Goal: Information Seeking & Learning: Learn about a topic

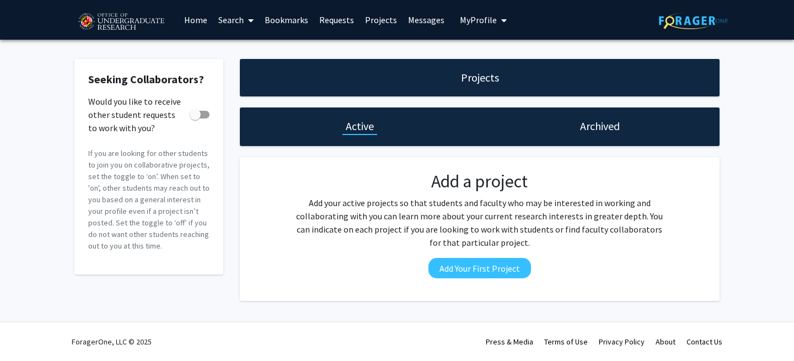
click at [196, 17] on link "Home" at bounding box center [196, 20] width 34 height 39
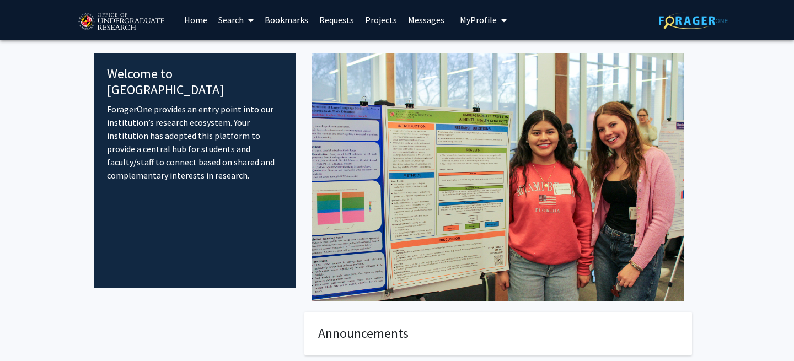
click at [243, 17] on link "Search" at bounding box center [236, 20] width 46 height 39
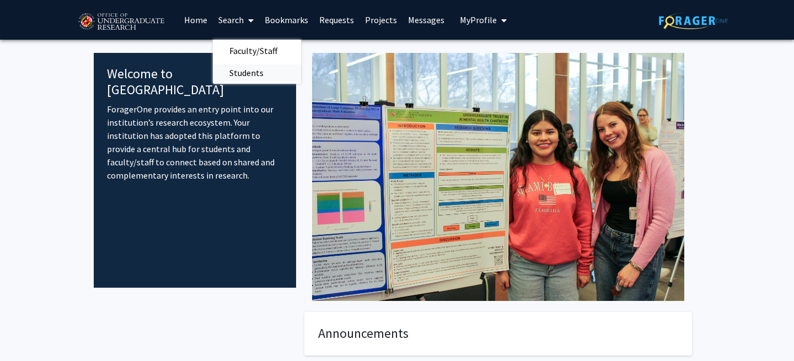
click at [254, 77] on span "Students" at bounding box center [246, 73] width 67 height 22
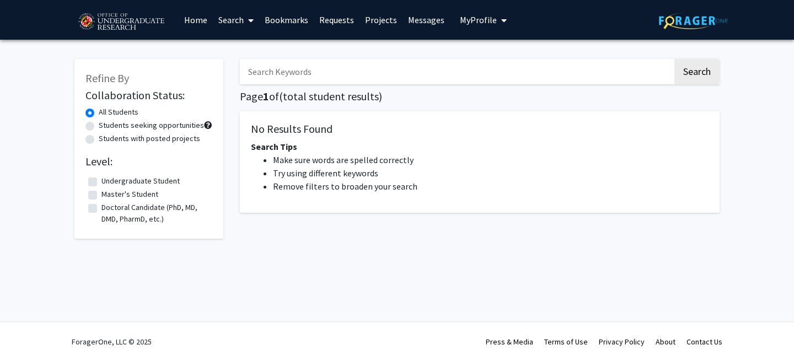
click at [237, 28] on link "Search" at bounding box center [236, 20] width 46 height 39
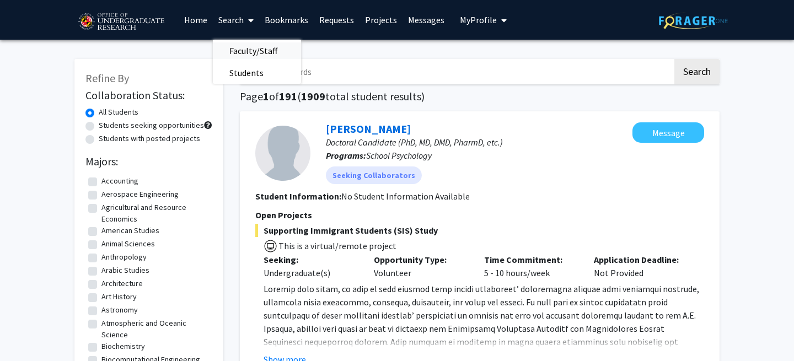
click at [243, 53] on span "Faculty/Staff" at bounding box center [253, 51] width 81 height 22
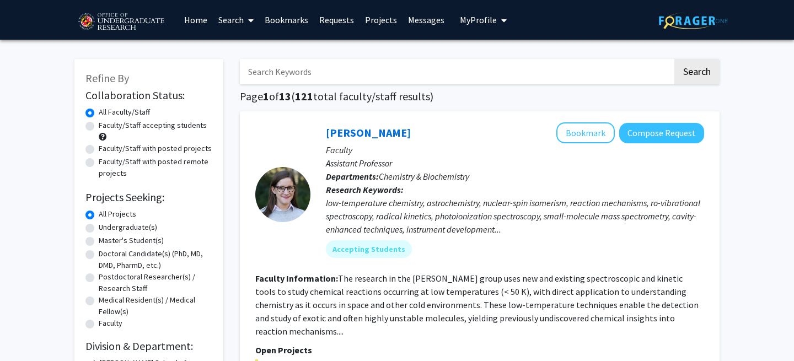
click at [380, 18] on link "Projects" at bounding box center [381, 20] width 43 height 39
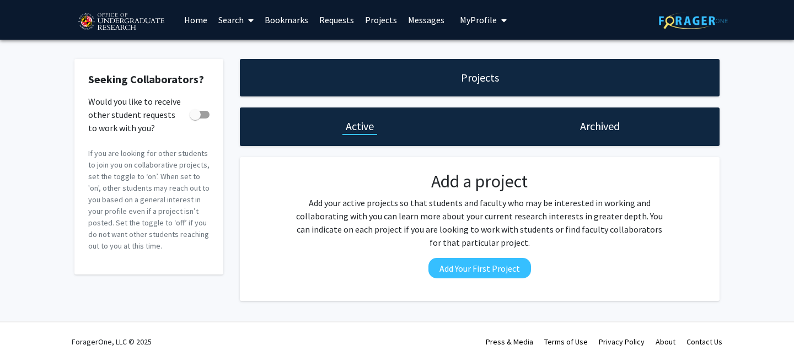
click at [359, 130] on h1 "Active" at bounding box center [360, 126] width 28 height 15
click at [468, 18] on span "My Profile" at bounding box center [478, 19] width 37 height 11
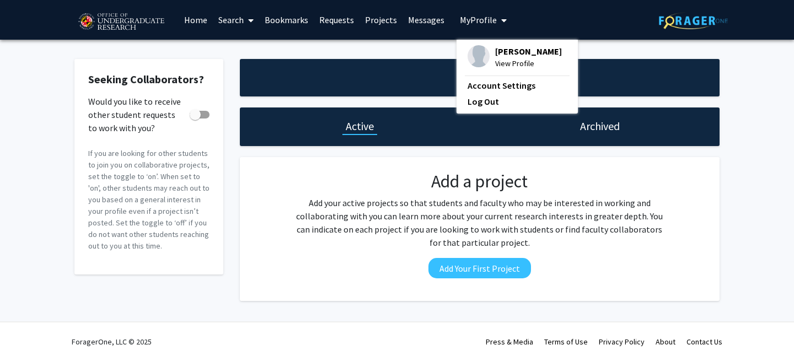
click at [373, 22] on link "Projects" at bounding box center [381, 20] width 43 height 39
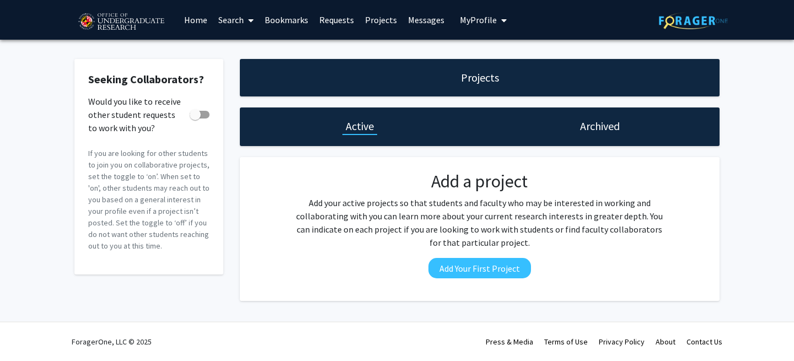
click at [243, 25] on link "Search" at bounding box center [236, 20] width 46 height 39
click at [249, 52] on span "Faculty/Staff" at bounding box center [253, 51] width 81 height 22
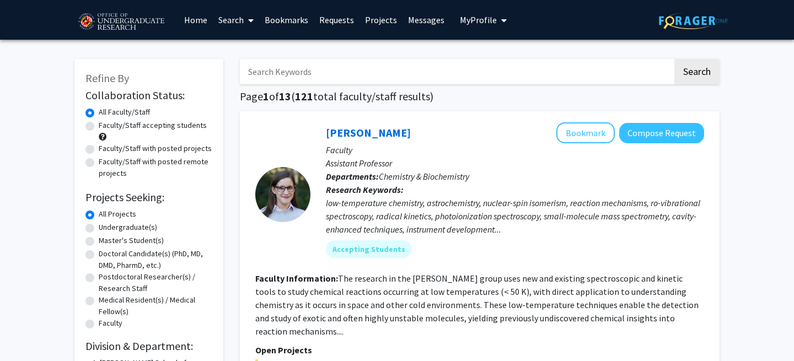
click at [130, 227] on label "Undergraduate(s)" at bounding box center [128, 228] width 58 height 12
click at [106, 227] on input "Undergraduate(s)" at bounding box center [102, 225] width 7 height 7
radio input "true"
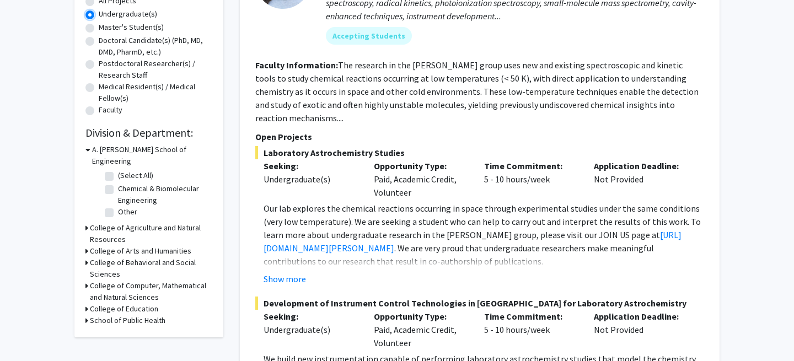
scroll to position [216, 0]
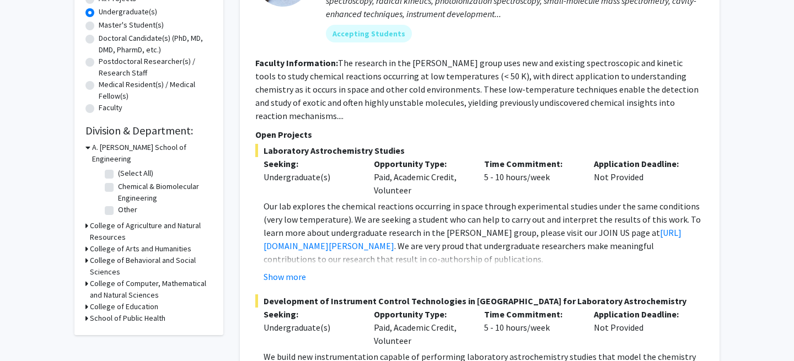
click at [138, 255] on h3 "College of Behavioral and Social Sciences" at bounding box center [151, 266] width 122 height 23
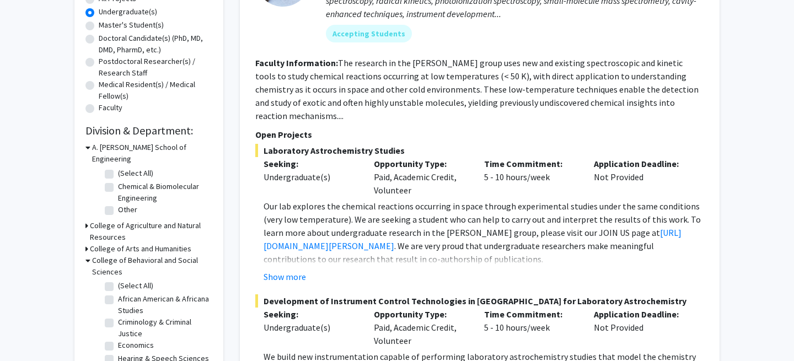
scroll to position [0, 0]
click at [130, 340] on label "Economics" at bounding box center [136, 346] width 36 height 12
click at [125, 340] on input "Economics" at bounding box center [121, 343] width 7 height 7
checkbox input "true"
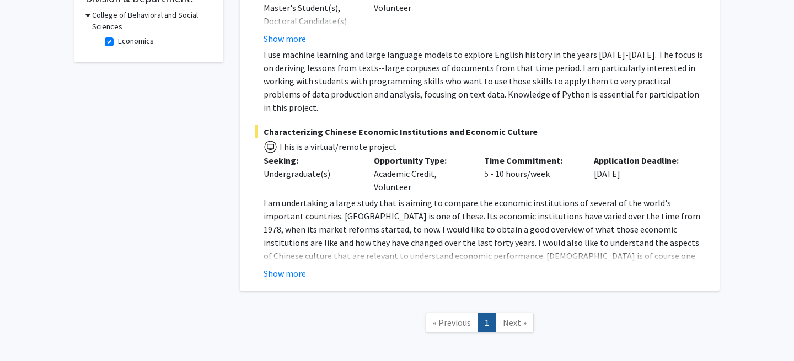
scroll to position [387, 0]
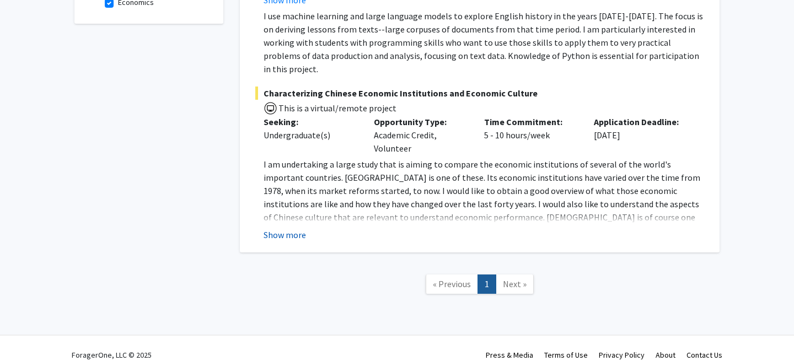
click at [292, 228] on button "Show more" at bounding box center [285, 234] width 42 height 13
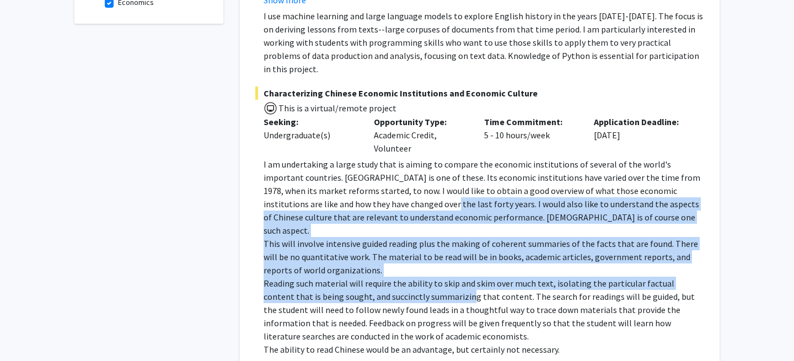
drag, startPoint x: 437, startPoint y: 276, endPoint x: 349, endPoint y: 194, distance: 120.5
click at [349, 194] on div "I am undertaking a large study that is aiming to compare the economic instituti…" at bounding box center [484, 257] width 441 height 199
click at [349, 194] on p "I am undertaking a large study that is aiming to compare the economic instituti…" at bounding box center [484, 197] width 441 height 79
drag, startPoint x: 349, startPoint y: 194, endPoint x: 490, endPoint y: 268, distance: 159.6
click at [490, 268] on div "I am undertaking a large study that is aiming to compare the economic instituti…" at bounding box center [484, 257] width 441 height 199
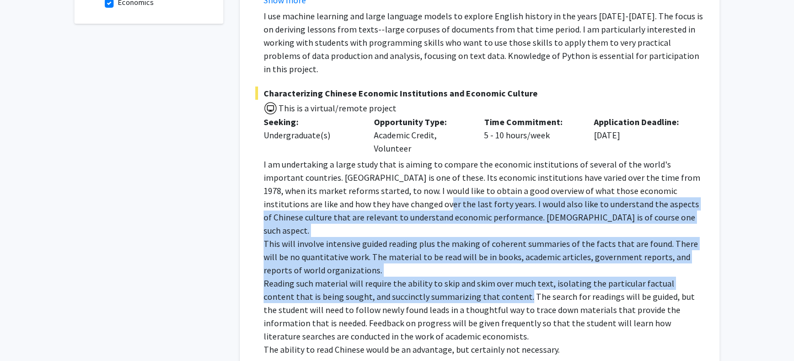
click at [490, 277] on p "Reading such material will require the ability to skip and skim over much text,…" at bounding box center [484, 310] width 441 height 66
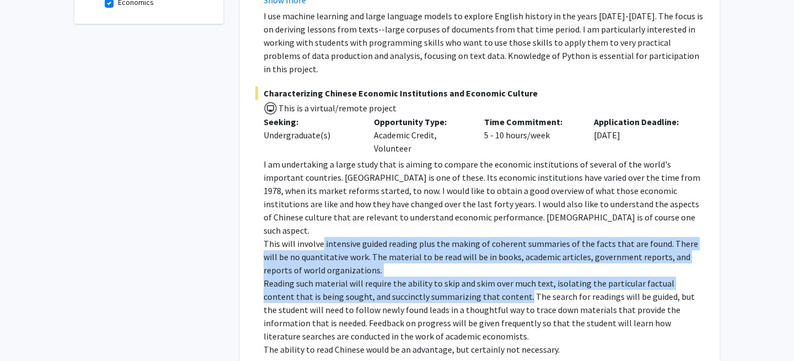
drag, startPoint x: 490, startPoint y: 268, endPoint x: 318, endPoint y: 212, distance: 181.5
click at [318, 212] on div "I am undertaking a large study that is aiming to compare the economic instituti…" at bounding box center [484, 257] width 441 height 199
click at [318, 237] on p "This will involve intensive guided reading plus the making of coherent summarie…" at bounding box center [484, 257] width 441 height 40
drag, startPoint x: 318, startPoint y: 212, endPoint x: 449, endPoint y: 266, distance: 141.9
click at [449, 266] on div "I am undertaking a large study that is aiming to compare the economic instituti…" at bounding box center [484, 257] width 441 height 199
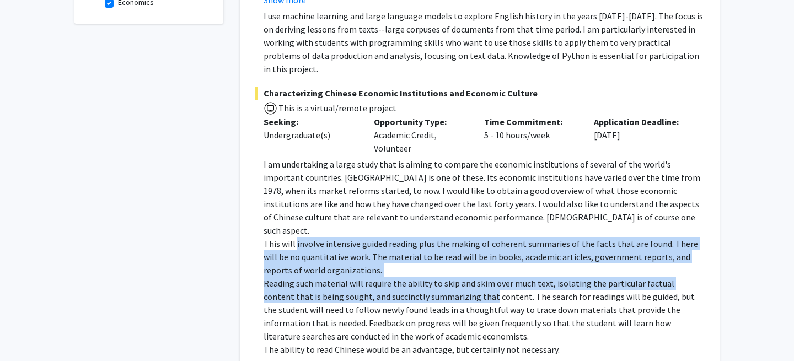
click at [449, 277] on p "Reading such material will require the ability to skip and skim over much text,…" at bounding box center [484, 310] width 441 height 66
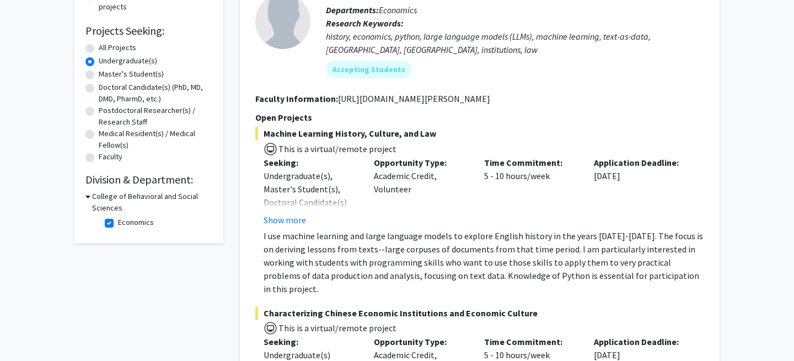
scroll to position [169, 0]
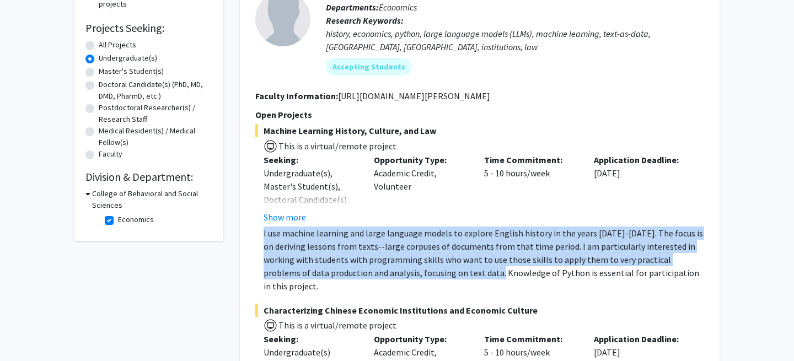
drag, startPoint x: 449, startPoint y: 266, endPoint x: 334, endPoint y: 226, distance: 121.4
click at [334, 227] on p "I use machine learning and large language models to explore English history in …" at bounding box center [484, 260] width 441 height 66
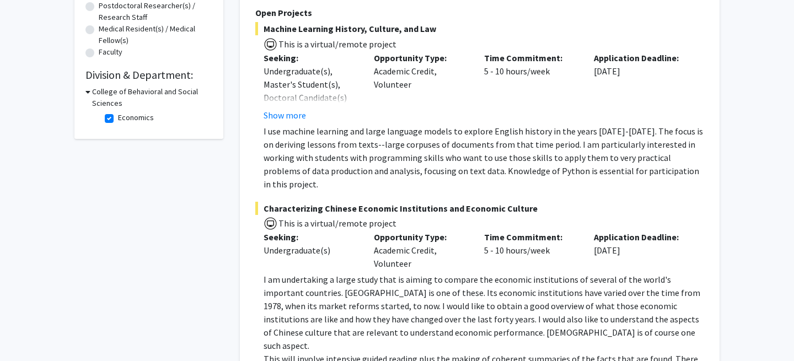
scroll to position [273, 0]
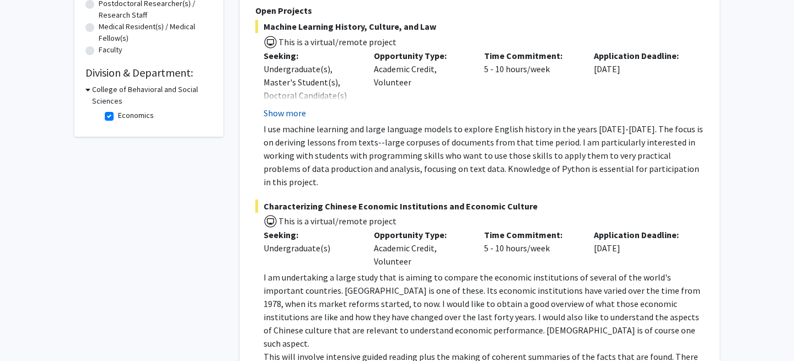
click at [281, 106] on button "Show more" at bounding box center [285, 112] width 42 height 13
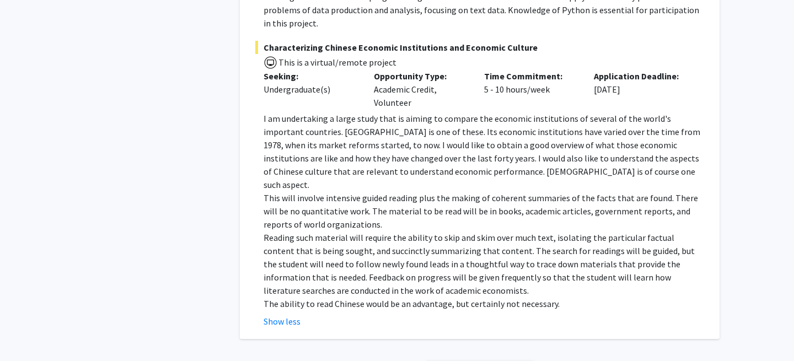
scroll to position [462, 0]
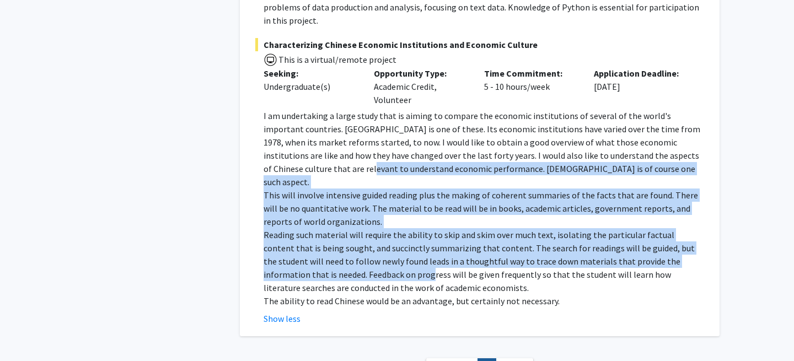
drag, startPoint x: 362, startPoint y: 253, endPoint x: 276, endPoint y: 157, distance: 128.9
click at [276, 157] on div "I am undertaking a large study that is aiming to compare the economic instituti…" at bounding box center [484, 208] width 441 height 199
click at [276, 157] on p "I am undertaking a large study that is aiming to compare the economic instituti…" at bounding box center [484, 148] width 441 height 79
